Goal: Check status: Check status

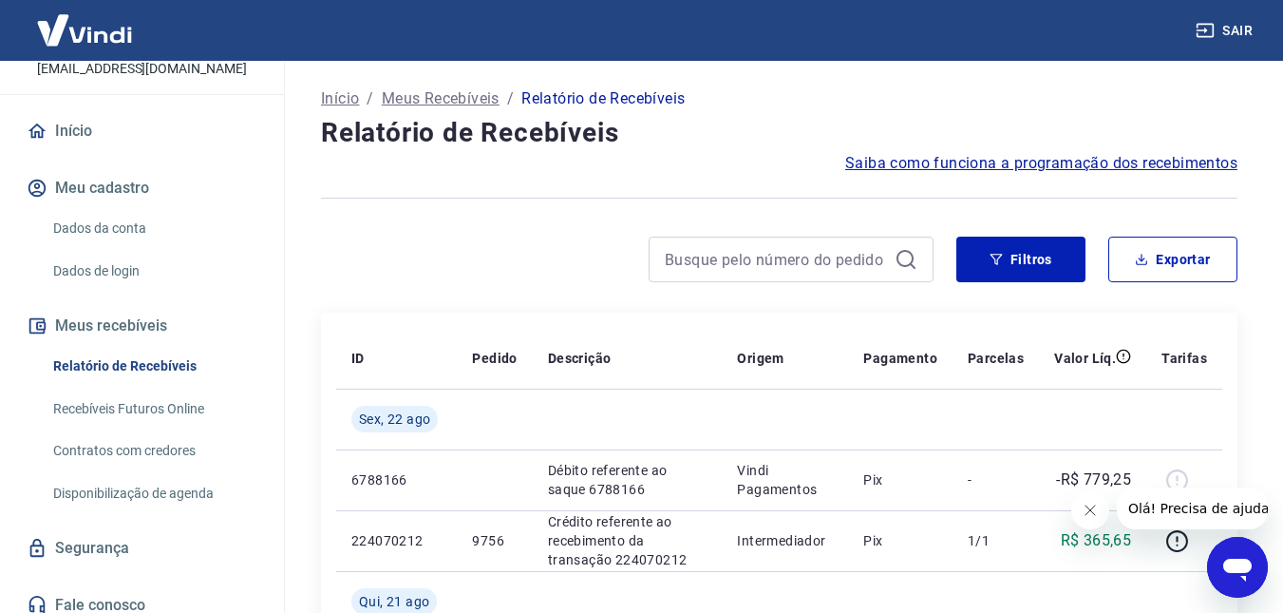
scroll to position [142, 0]
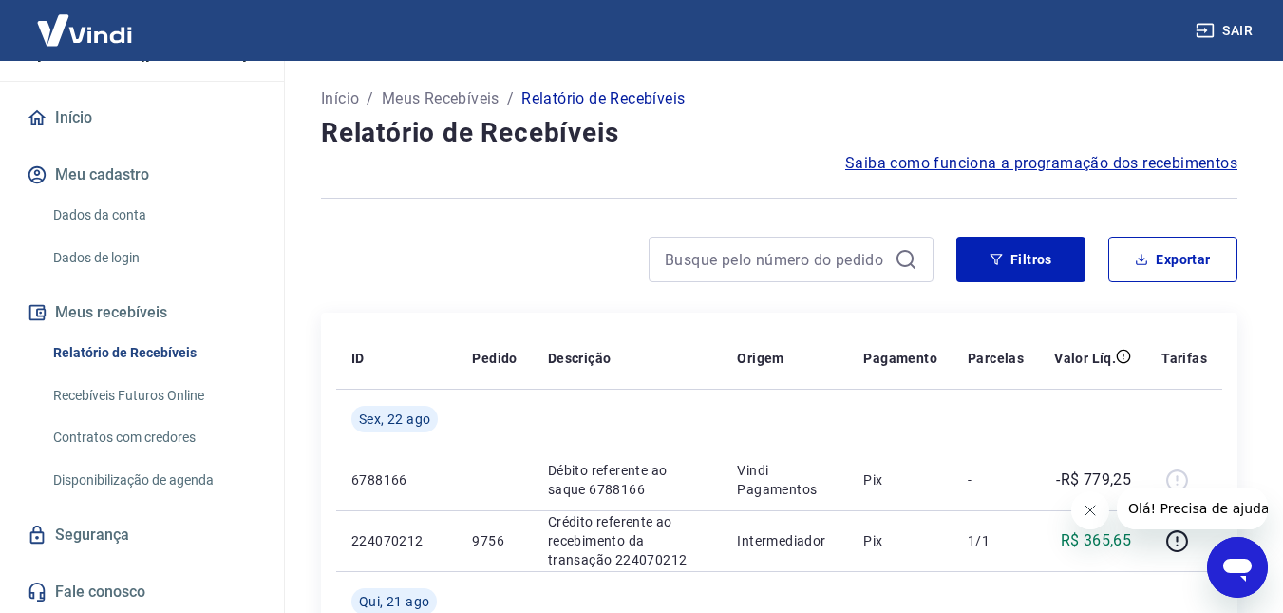
click at [180, 395] on link "Recebíveis Futuros Online" at bounding box center [154, 395] width 216 height 39
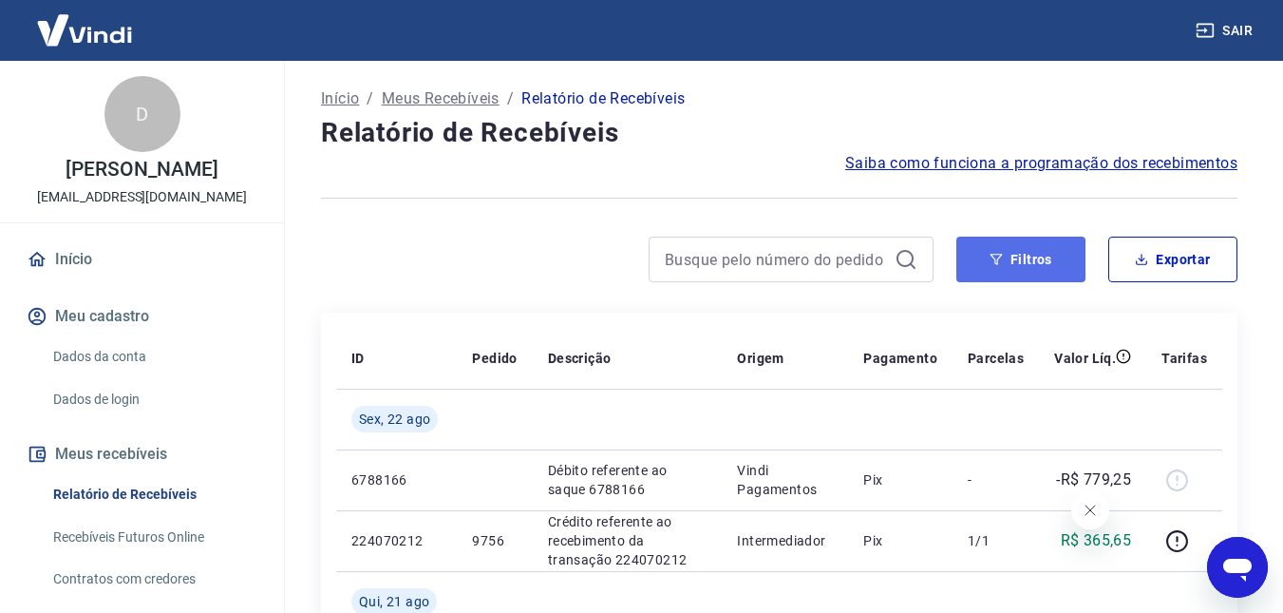
click at [1030, 248] on button "Filtros" at bounding box center [1020, 260] width 129 height 46
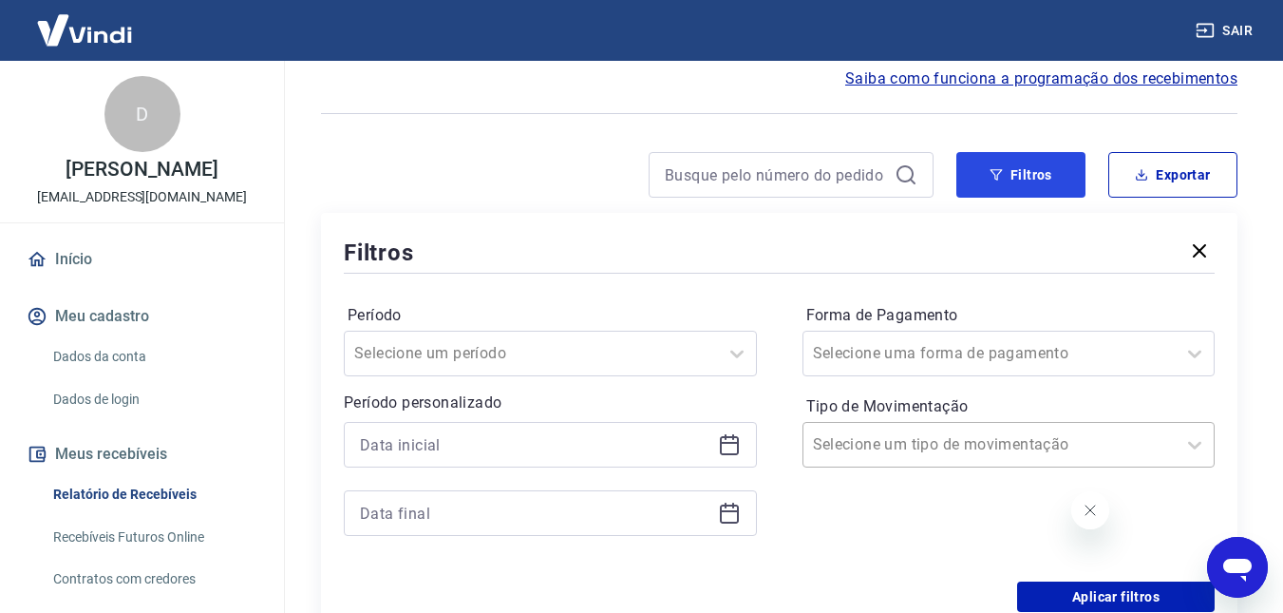
scroll to position [190, 0]
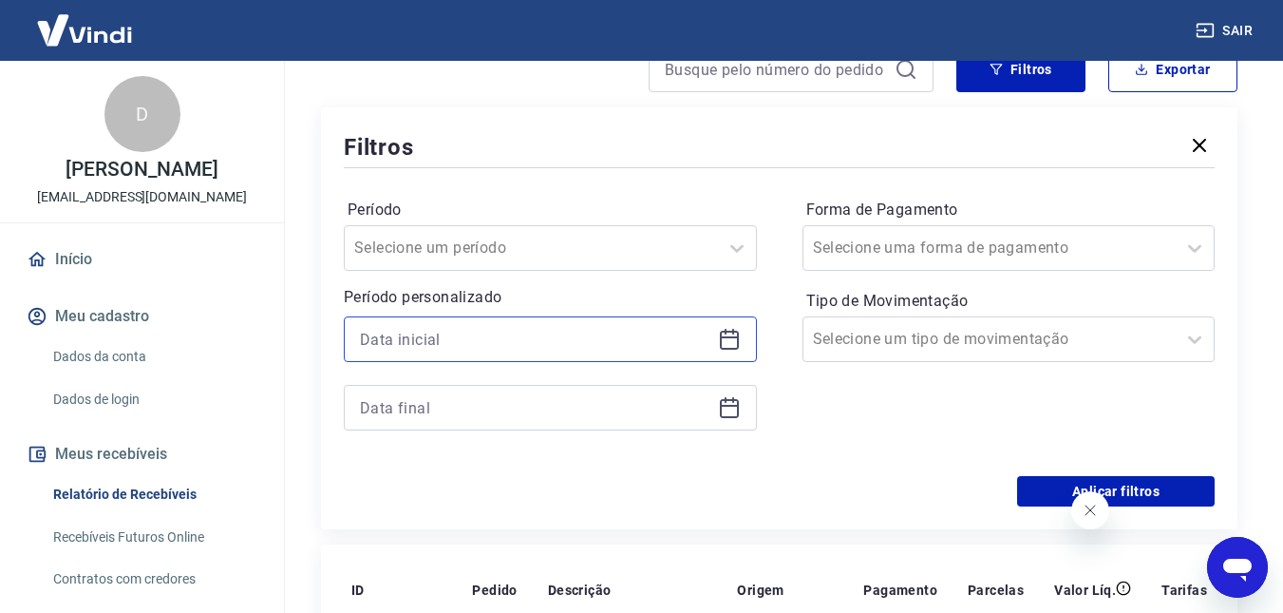
click at [671, 329] on input at bounding box center [535, 339] width 350 height 28
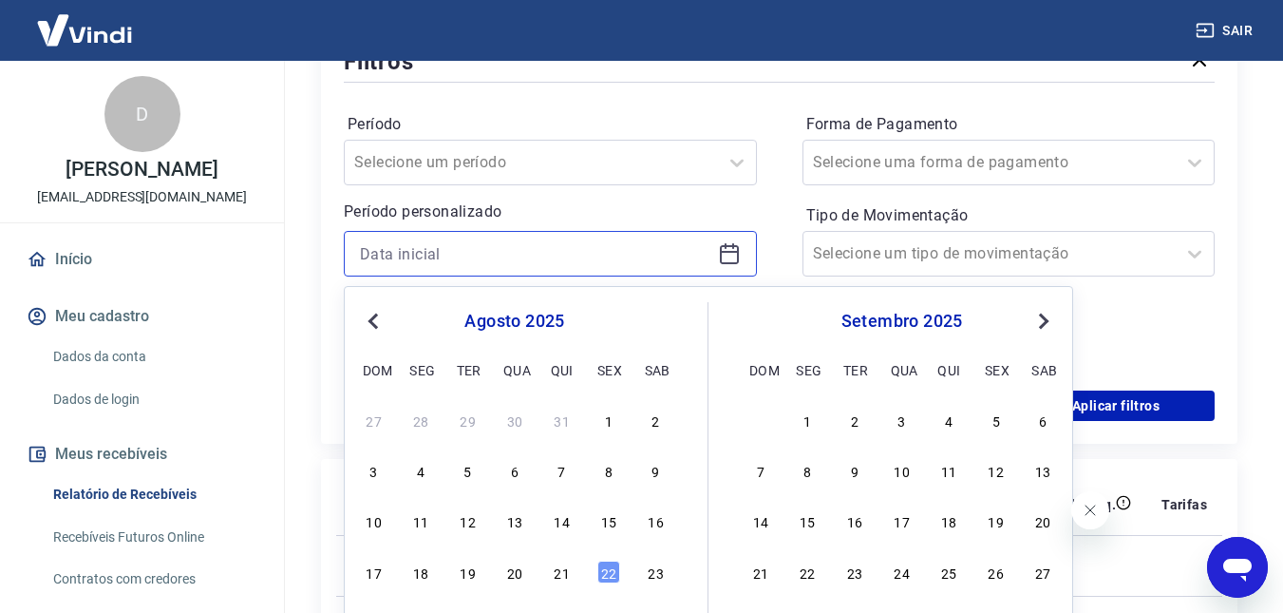
scroll to position [380, 0]
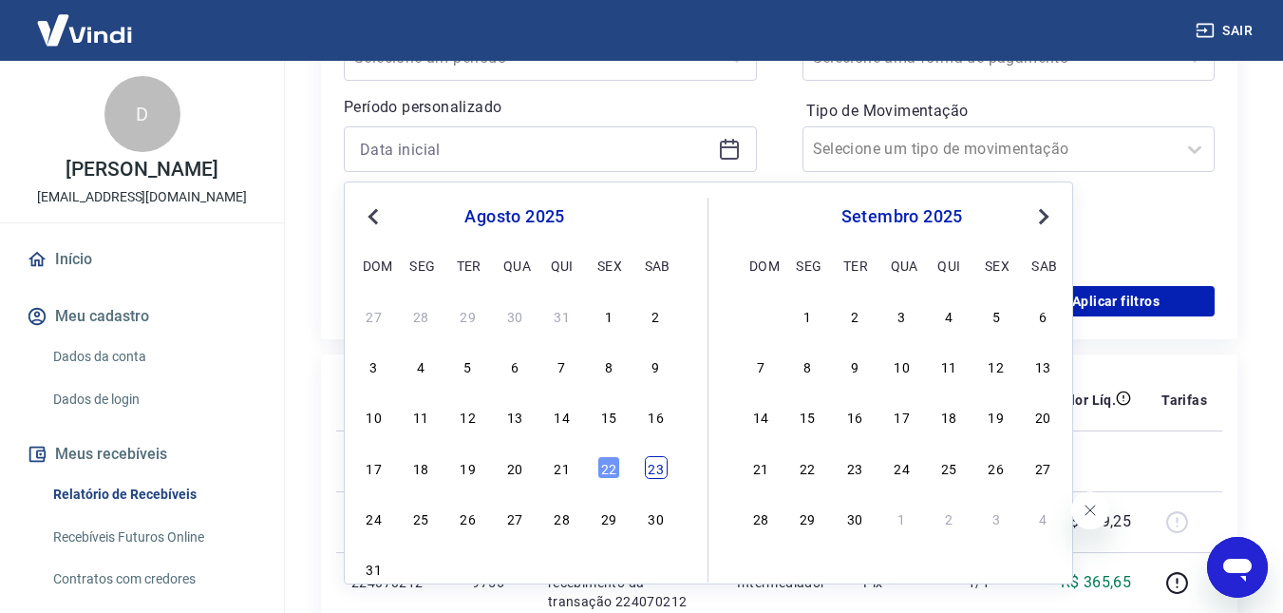
click at [652, 473] on div "23" at bounding box center [656, 467] width 23 height 23
type input "23/08/2025"
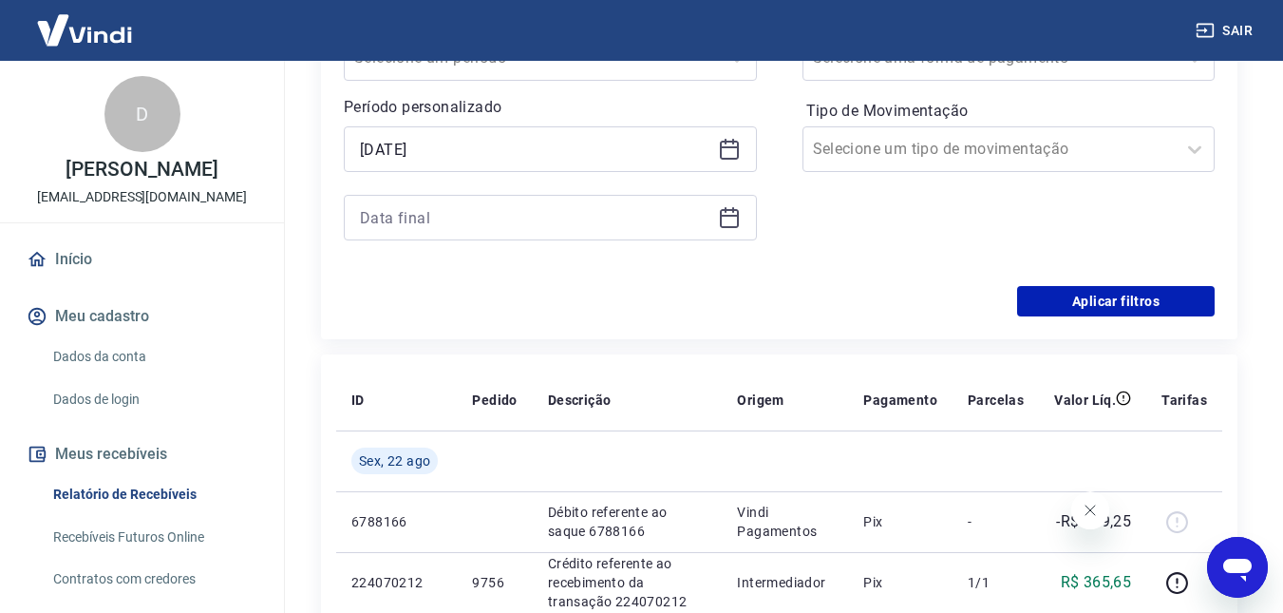
click at [731, 212] on icon at bounding box center [729, 217] width 23 height 23
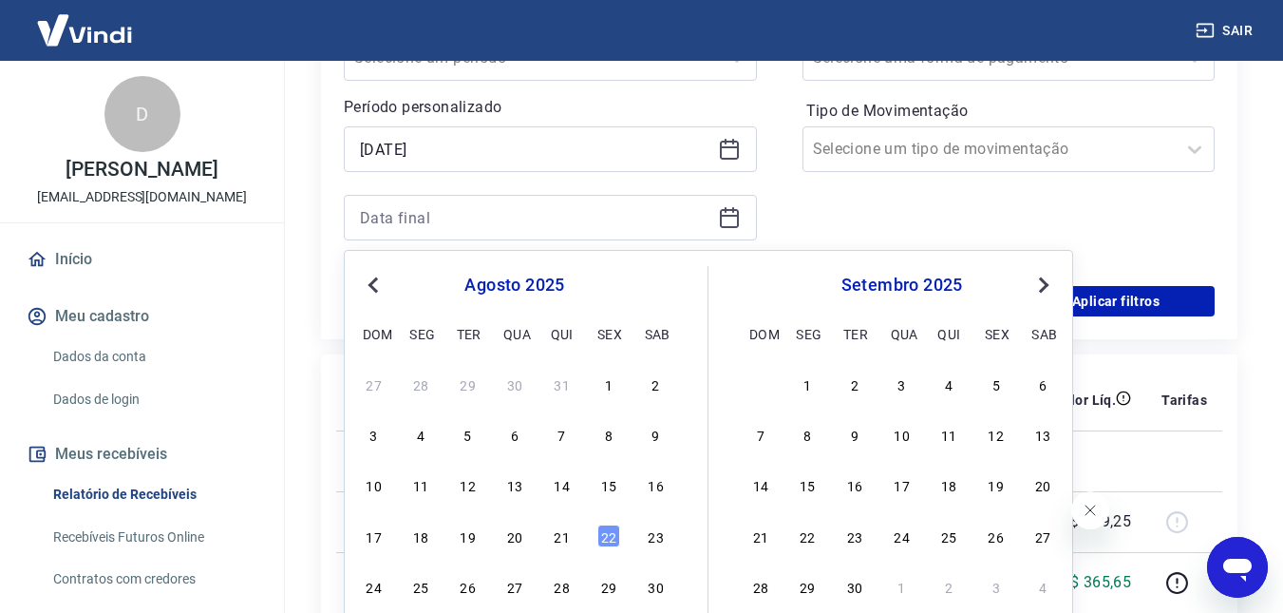
click at [1049, 281] on button "Next Month" at bounding box center [1043, 285] width 23 height 23
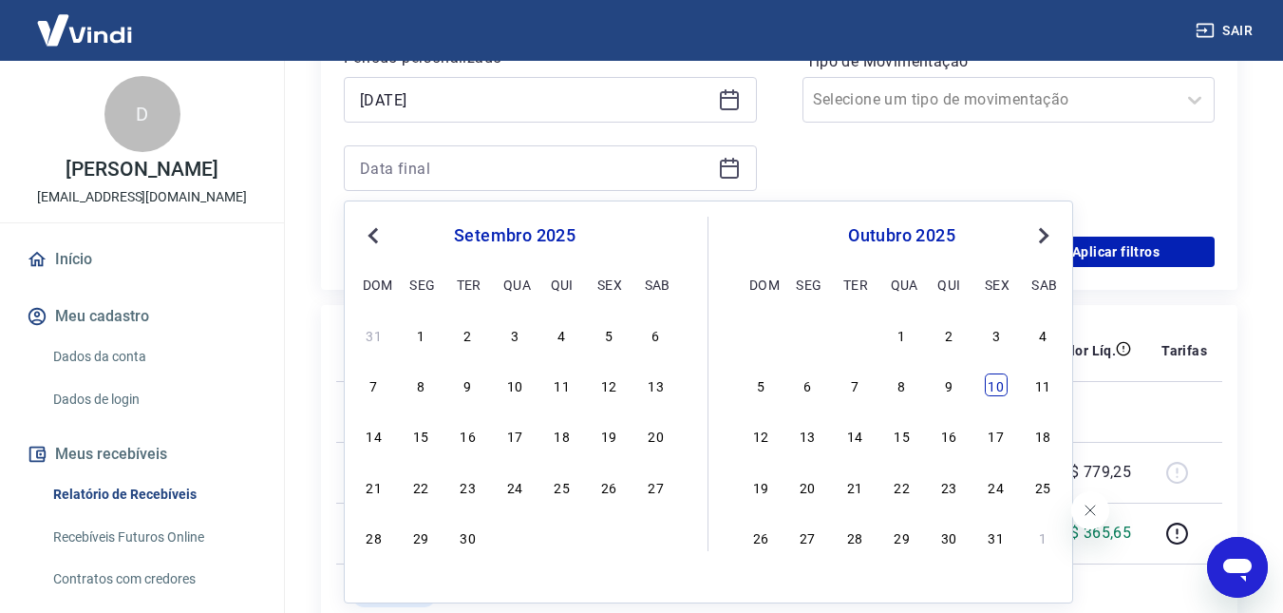
scroll to position [475, 0]
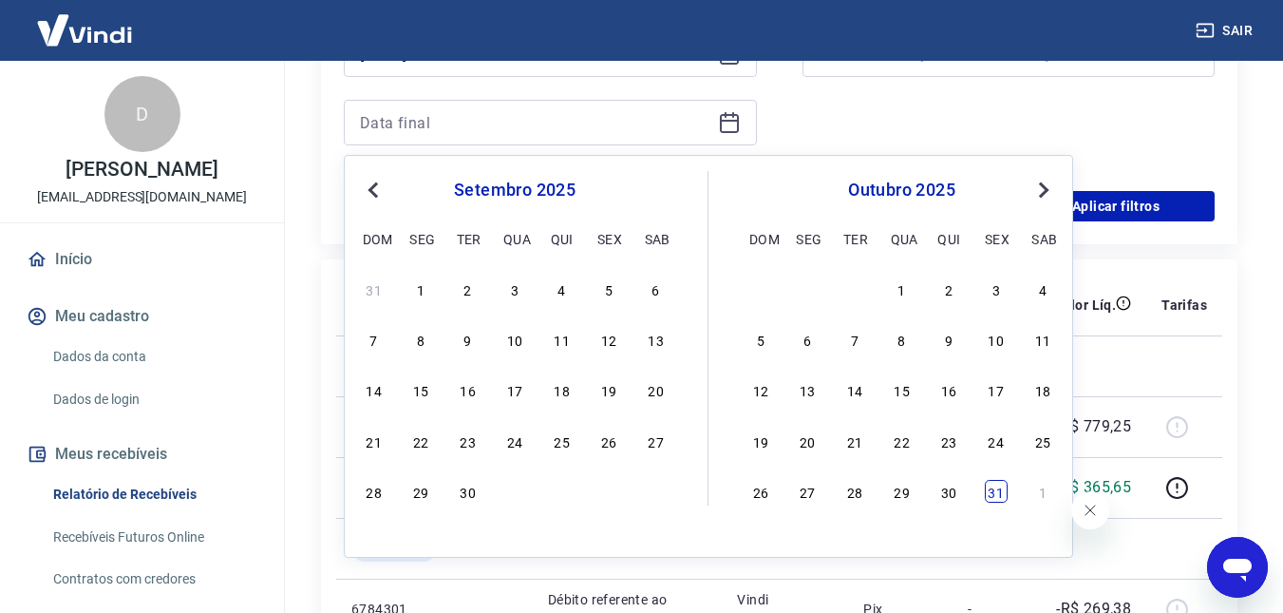
click at [991, 502] on div "31" at bounding box center [996, 491] width 23 height 23
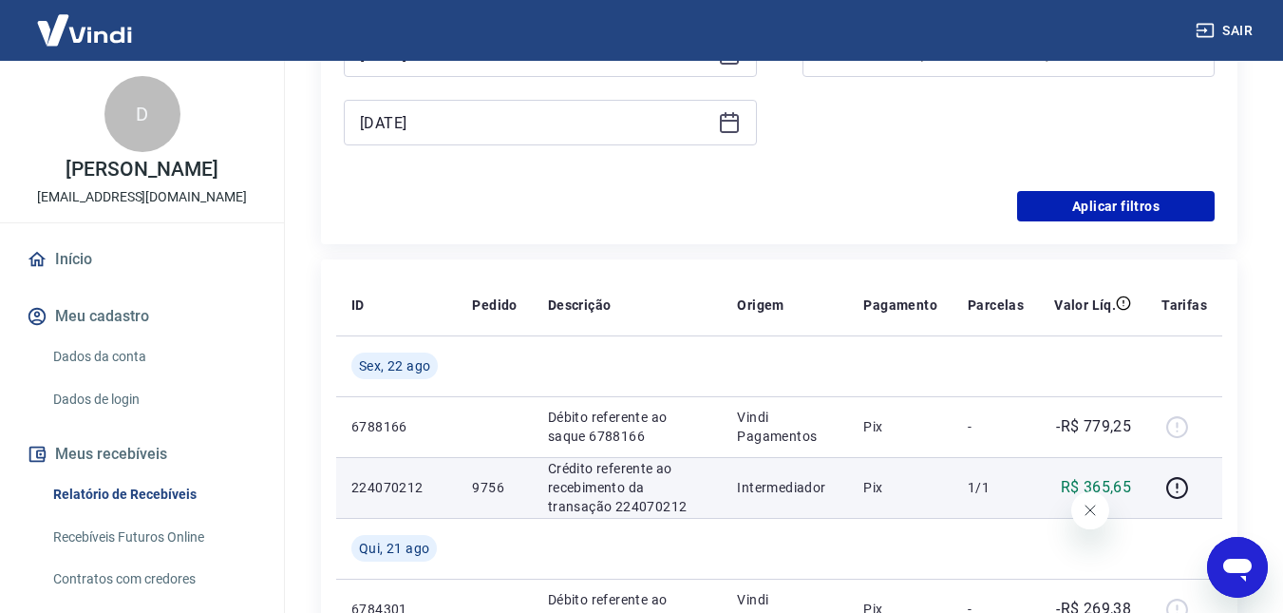
type input "31/10/2025"
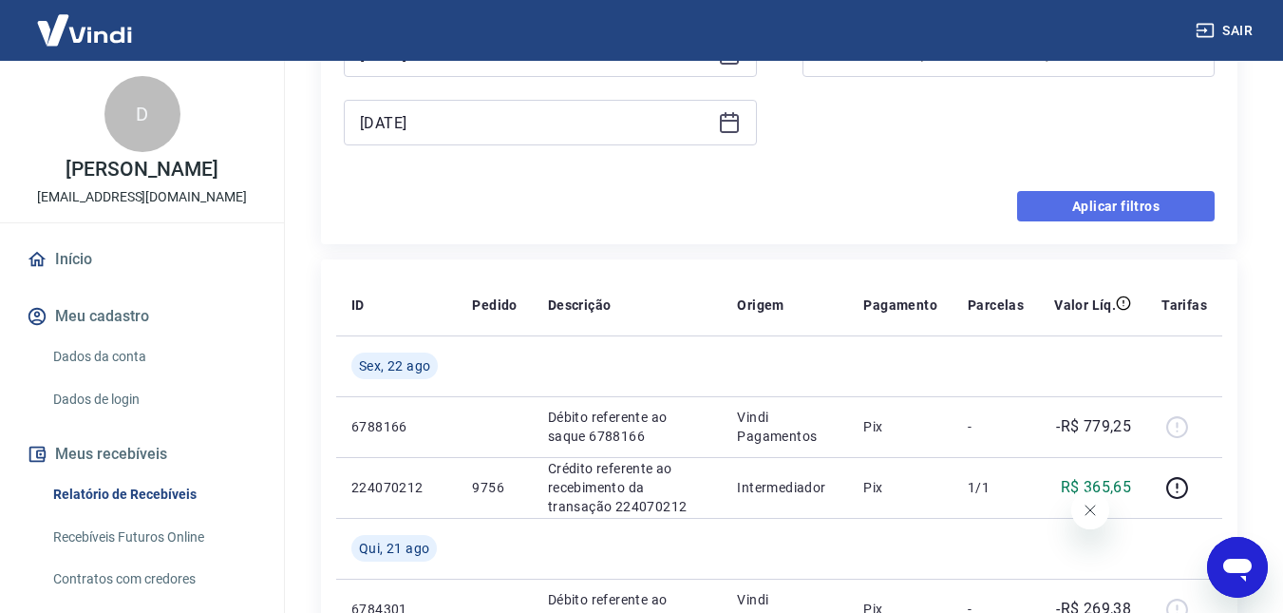
click at [1080, 216] on button "Aplicar filtros" at bounding box center [1116, 206] width 198 height 30
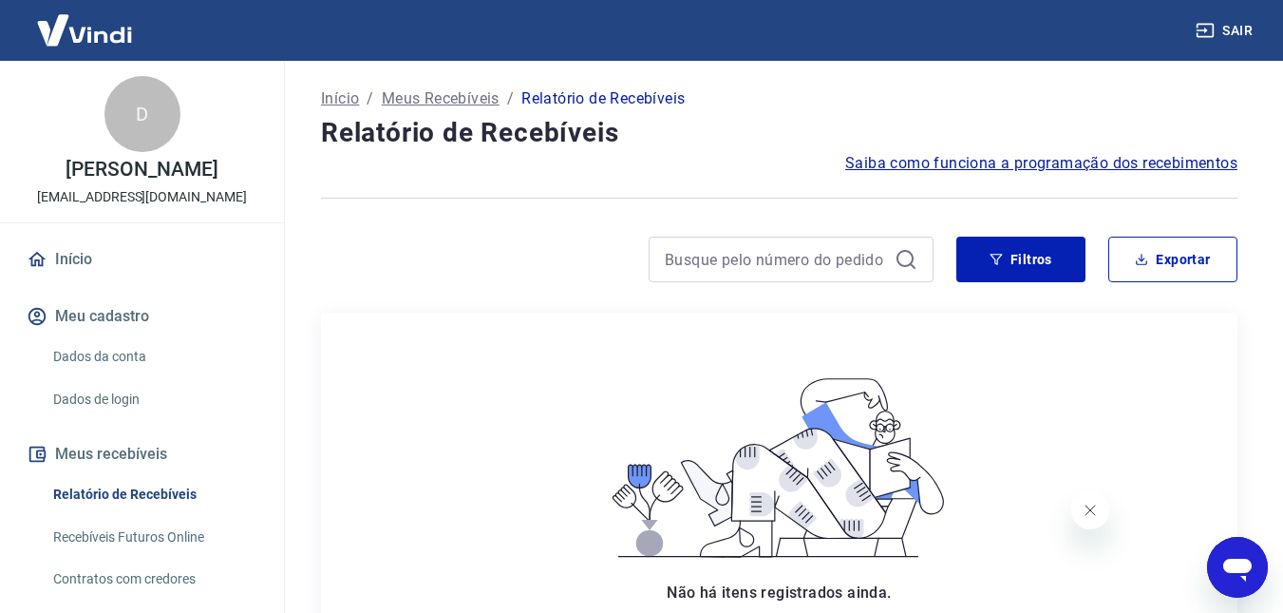
click at [1070, 159] on span "Saiba como funciona a programação dos recebimentos" at bounding box center [1041, 163] width 392 height 23
